Goal: Task Accomplishment & Management: Use online tool/utility

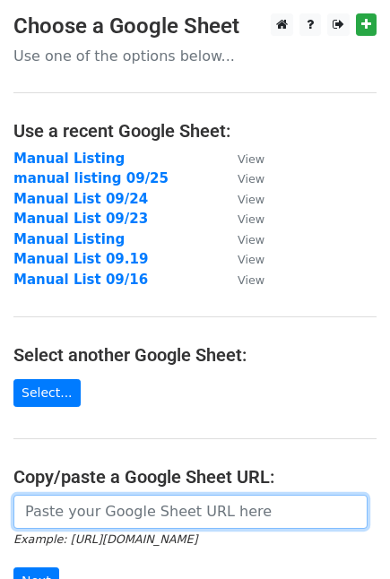
click at [180, 507] on input "url" at bounding box center [190, 512] width 354 height 34
paste input "https://docs.google.com/spreadsheets/d/190A0J3J5VUlJMoFs6GWOz0286um0ld02Ei4U0WR…"
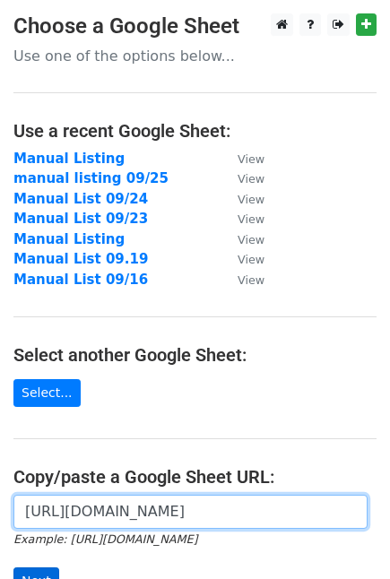
type input "https://docs.google.com/spreadsheets/d/190A0J3J5VUlJMoFs6GWOz0286um0ld02Ei4U0WR…"
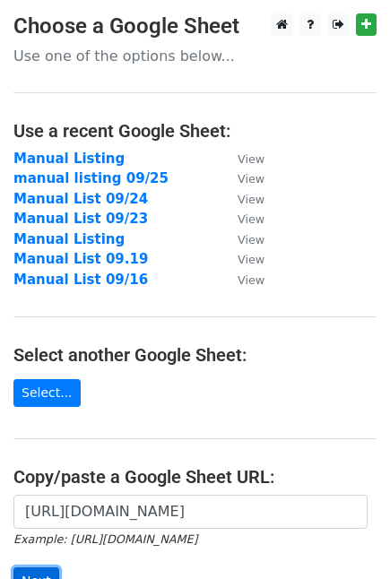
click at [30, 570] on input "Next" at bounding box center [36, 582] width 46 height 28
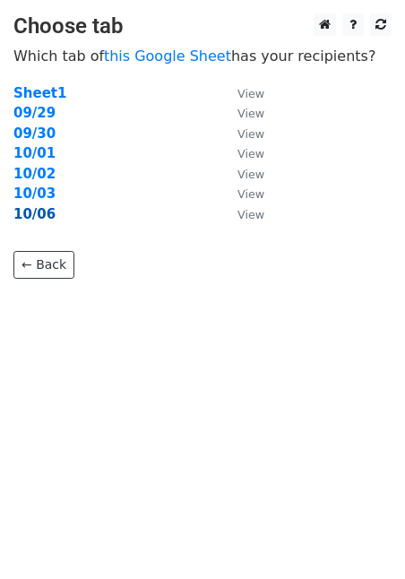
click at [29, 211] on strong "10/06" at bounding box center [34, 214] width 42 height 16
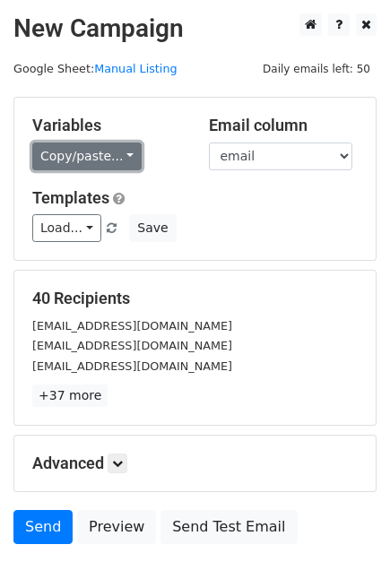
click at [57, 150] on link "Copy/paste..." at bounding box center [86, 157] width 109 height 28
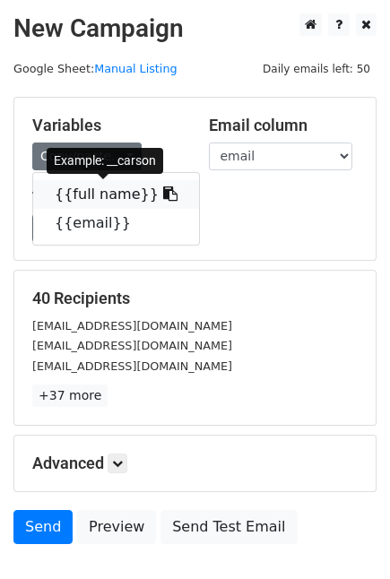
click at [72, 195] on link "{{full name}}" at bounding box center [116, 194] width 166 height 29
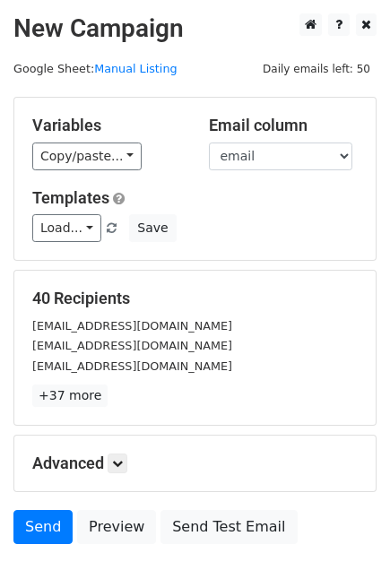
scroll to position [118, 0]
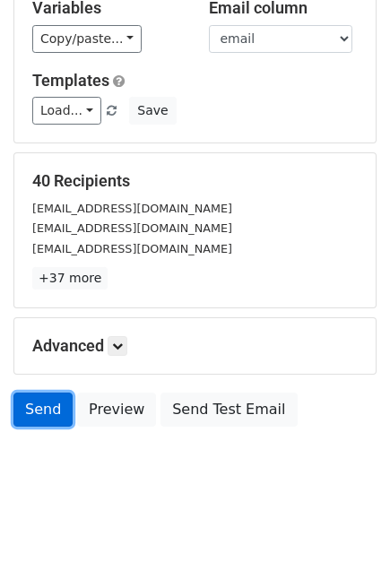
click at [22, 405] on link "Send" at bounding box center [42, 410] width 59 height 34
